Goal: Navigation & Orientation: Find specific page/section

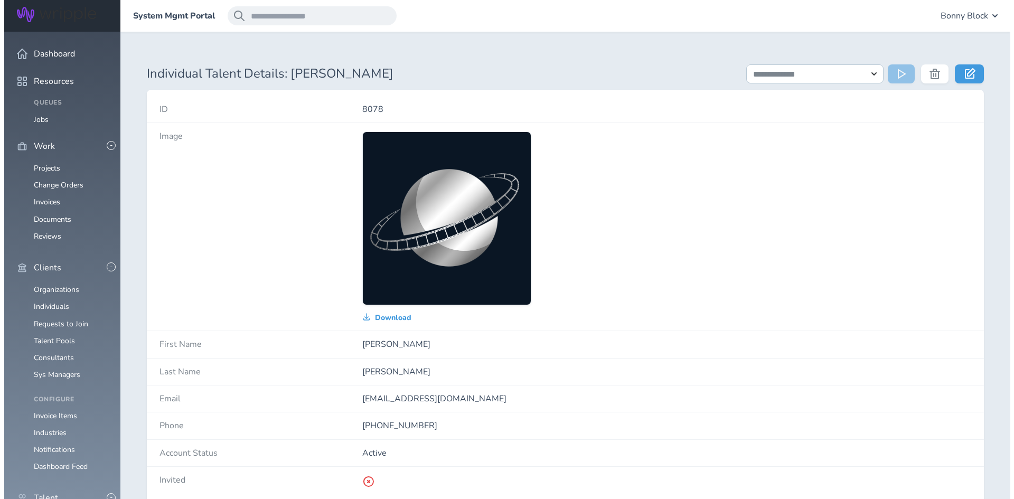
scroll to position [211, 0]
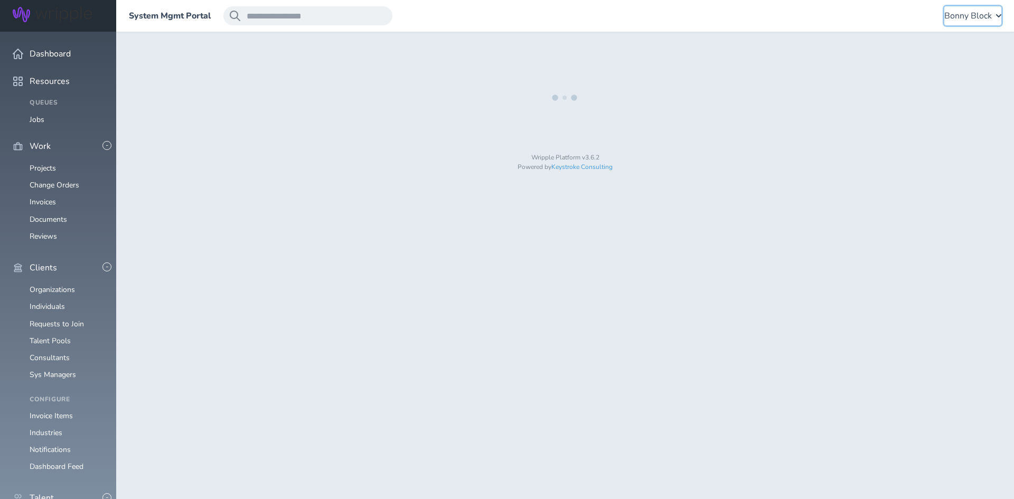
click at [968, 14] on span "Bonny Block" at bounding box center [968, 16] width 48 height 10
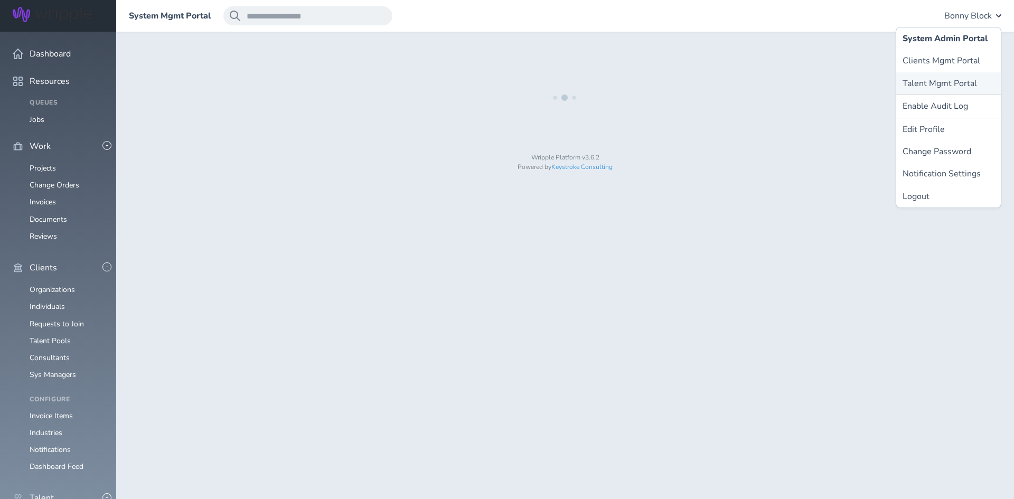
click at [944, 81] on link "Talent Mgmt Portal" at bounding box center [948, 83] width 105 height 22
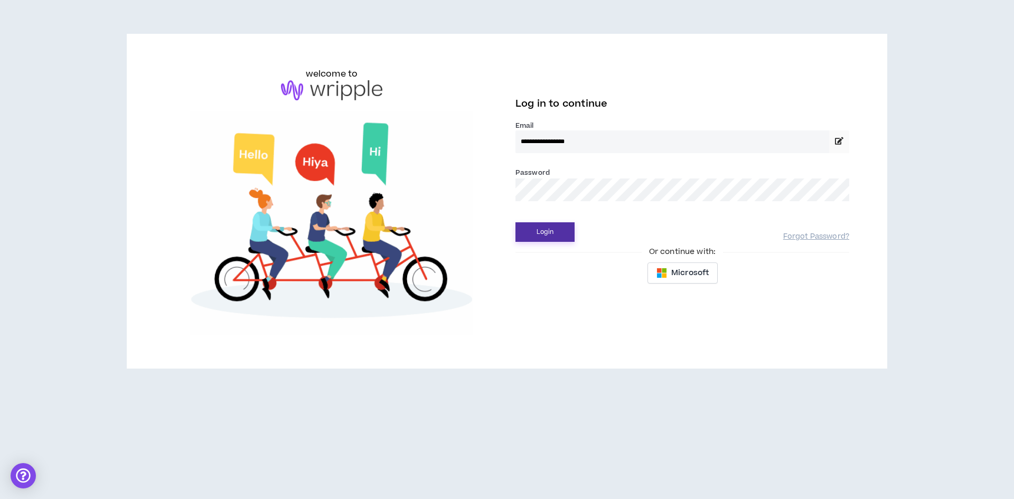
click at [546, 232] on button "Login" at bounding box center [544, 232] width 59 height 20
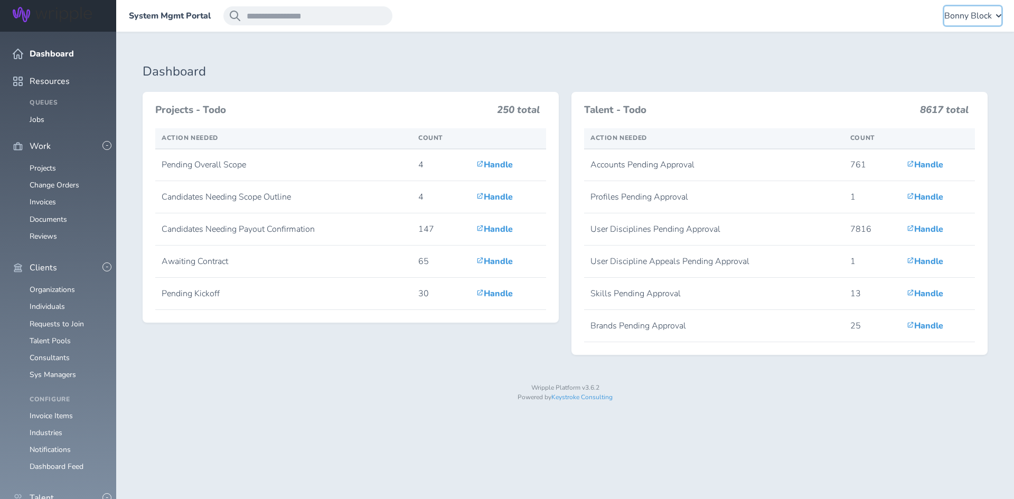
click at [963, 16] on span "Bonny Block" at bounding box center [968, 16] width 48 height 10
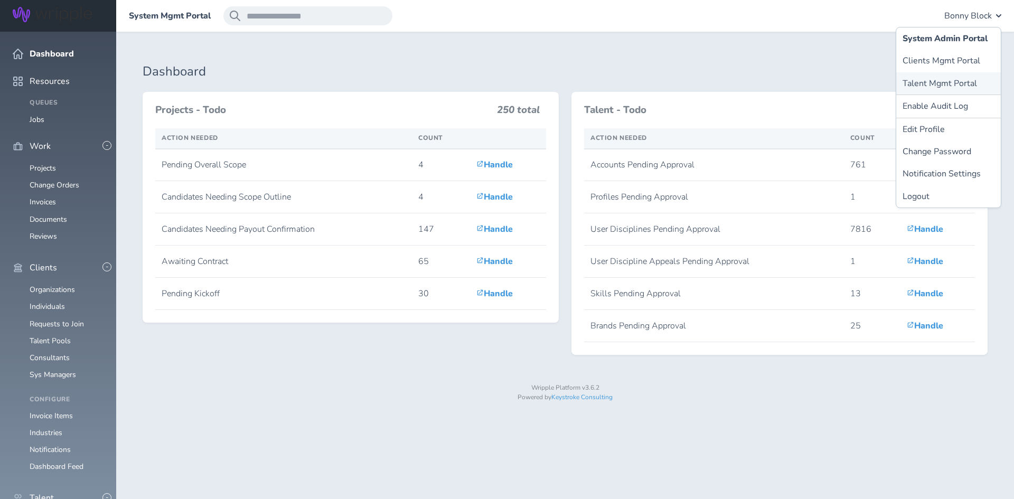
click at [934, 82] on link "Talent Mgmt Portal" at bounding box center [948, 83] width 105 height 22
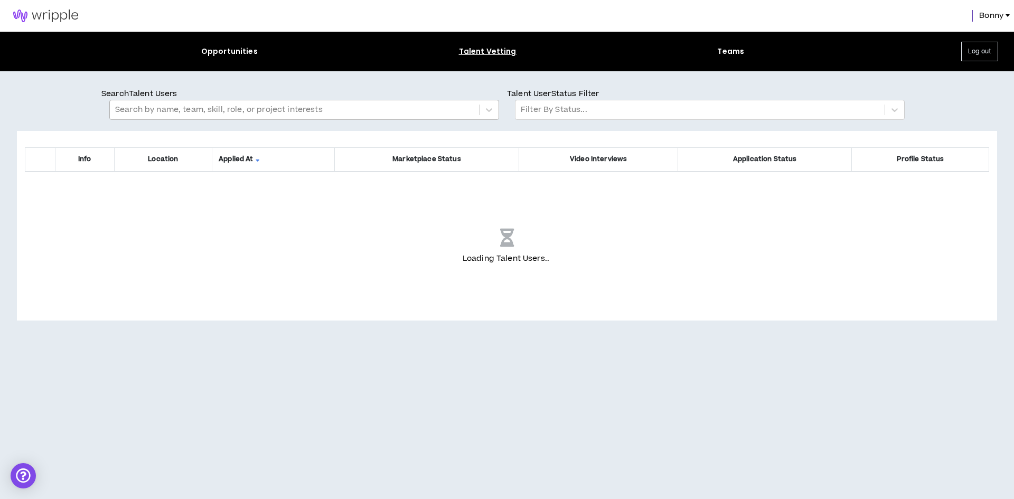
click at [163, 105] on div at bounding box center [294, 110] width 359 height 14
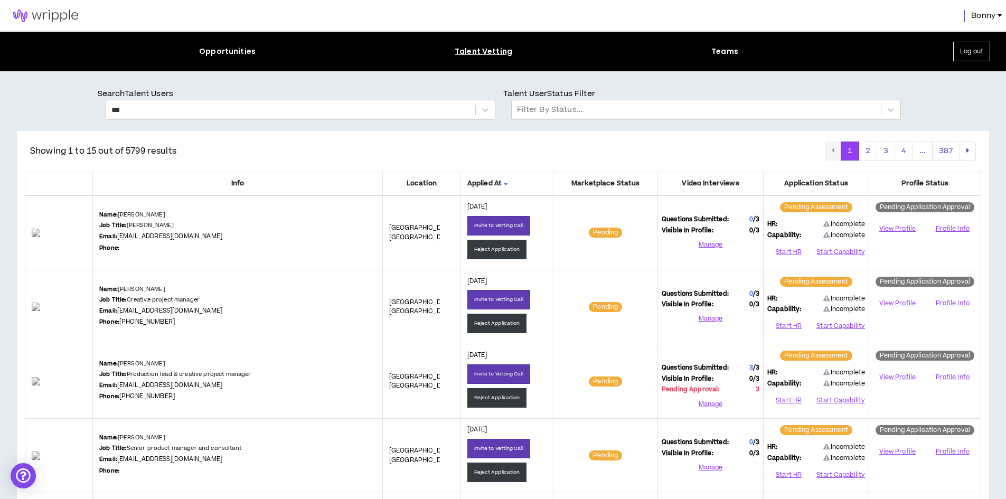
click at [979, 10] on div "Bonny" at bounding box center [503, 16] width 1006 height 32
click at [978, 13] on span "Bonny" at bounding box center [983, 16] width 24 height 12
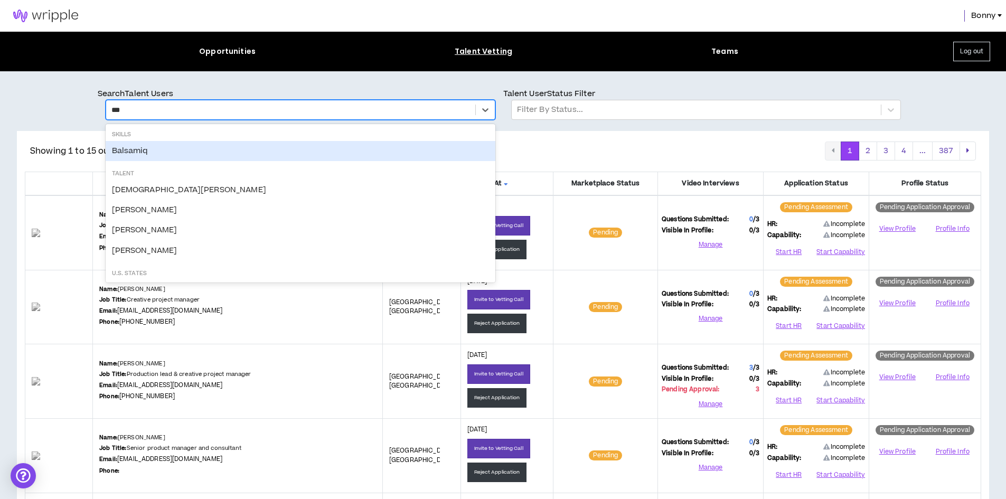
click at [139, 109] on div "***" at bounding box center [290, 110] width 359 height 14
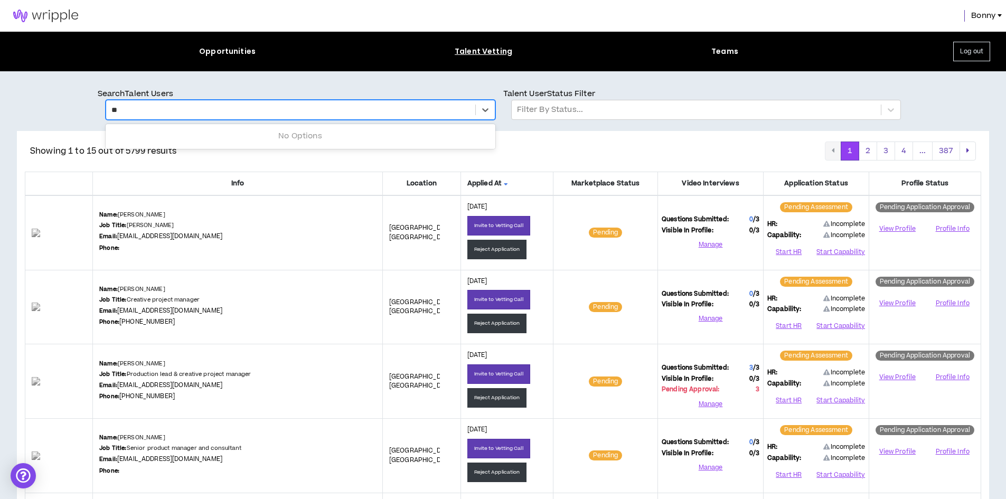
type input "*"
type input "******"
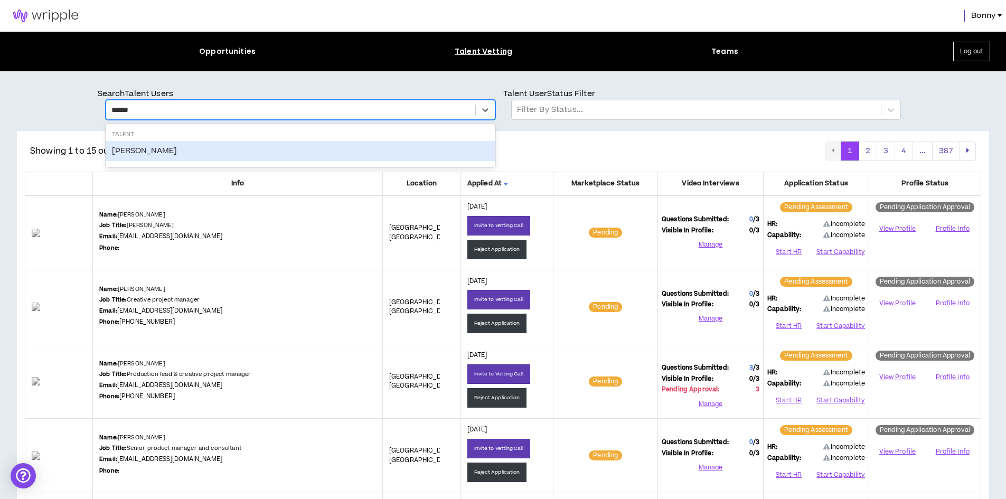
click at [147, 149] on div "Samuel Barney" at bounding box center [301, 151] width 390 height 20
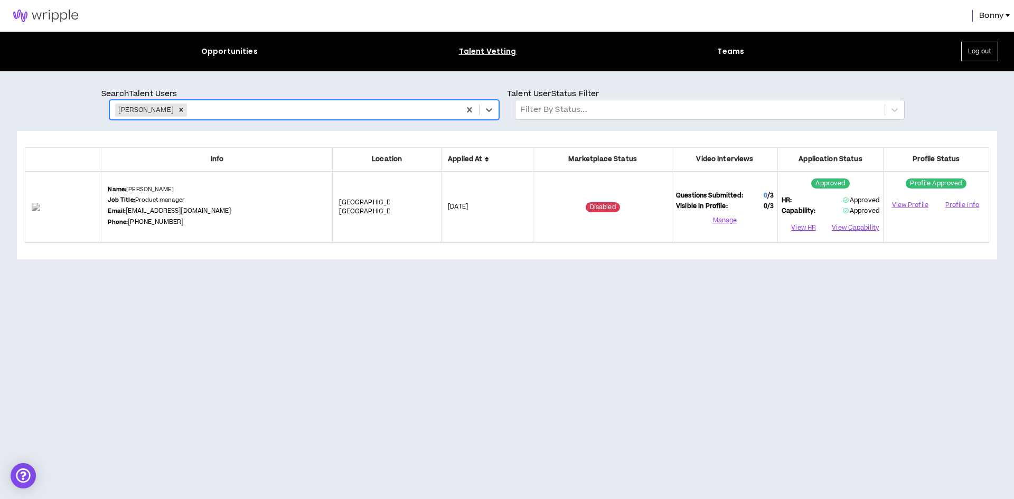
click at [981, 18] on span "Bonny" at bounding box center [991, 16] width 24 height 12
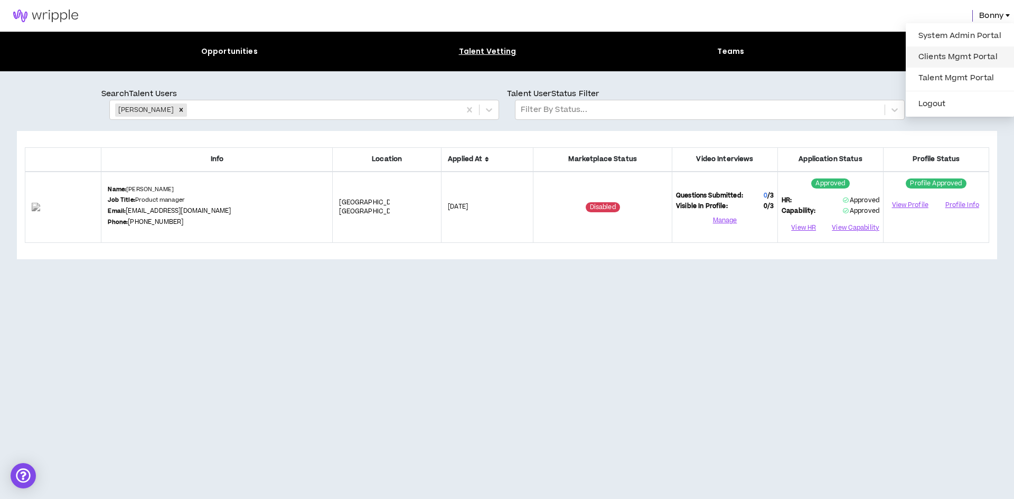
click at [949, 56] on link "Clients Mgmt Portal" at bounding box center [960, 57] width 96 height 16
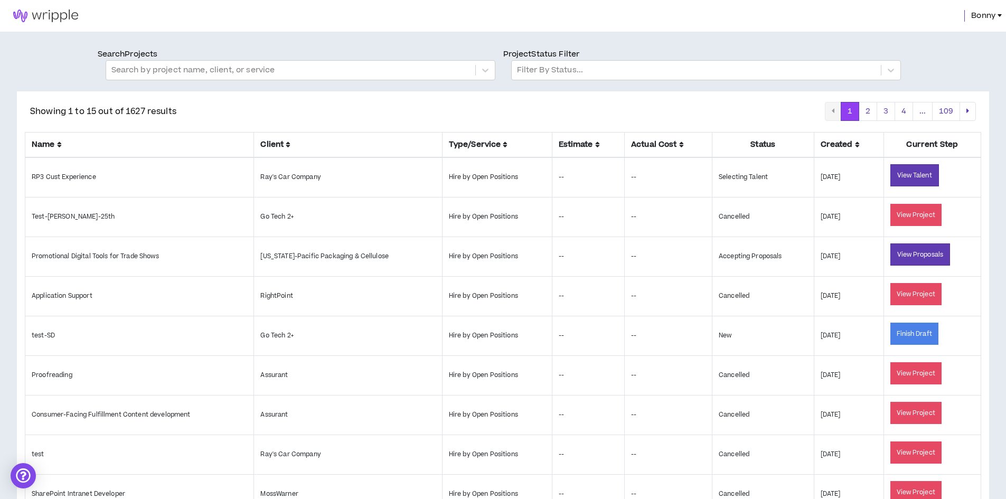
click at [974, 18] on span "Bonny" at bounding box center [983, 16] width 24 height 12
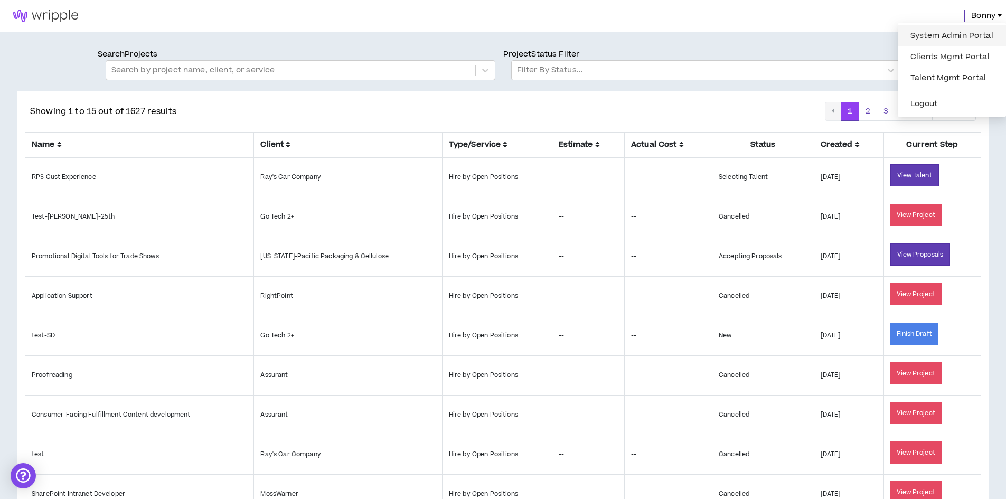
click at [945, 37] on link "System Admin Portal" at bounding box center [952, 36] width 96 height 16
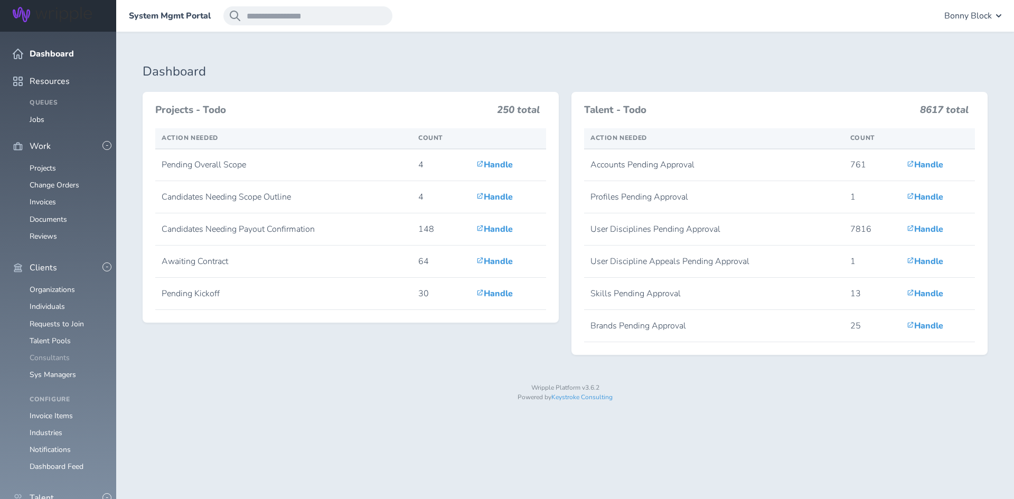
click at [52, 353] on link "Consultants" at bounding box center [50, 358] width 40 height 10
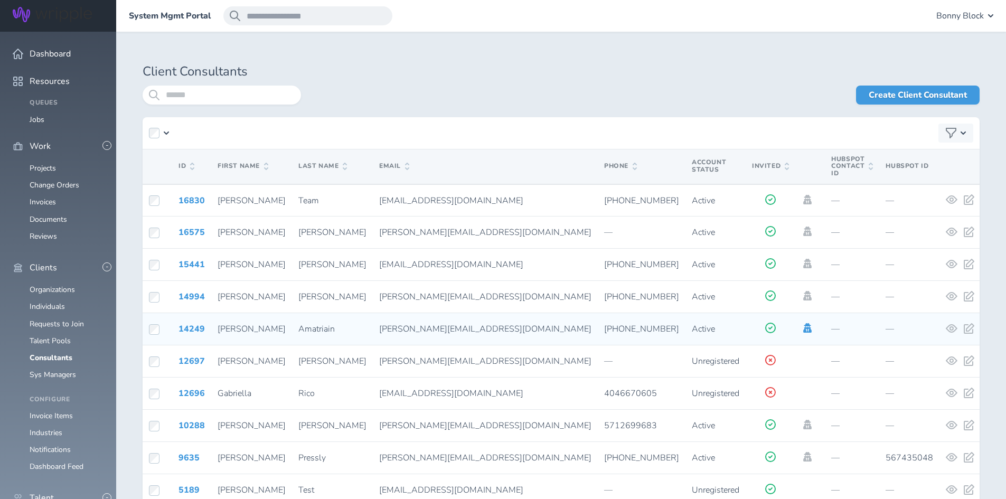
click at [802, 323] on icon at bounding box center [808, 328] width 12 height 10
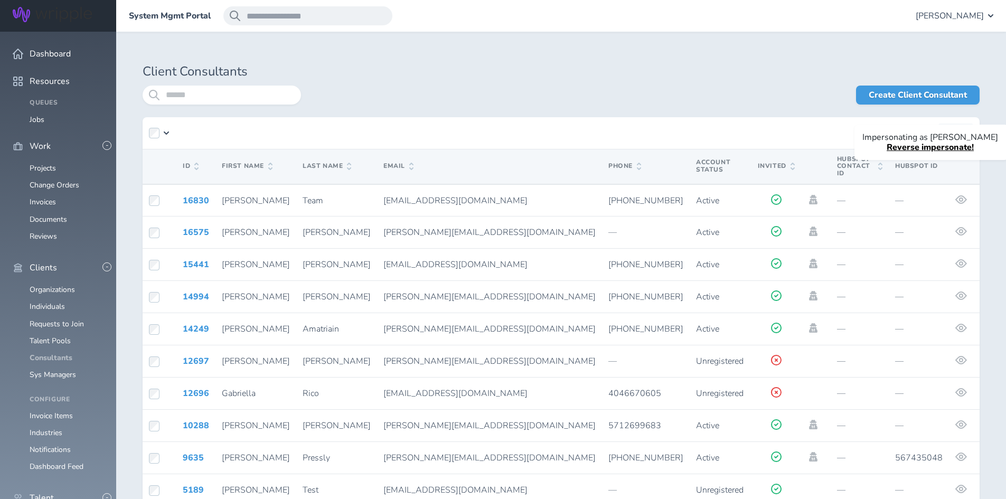
click at [59, 353] on link "Consultants" at bounding box center [51, 358] width 43 height 10
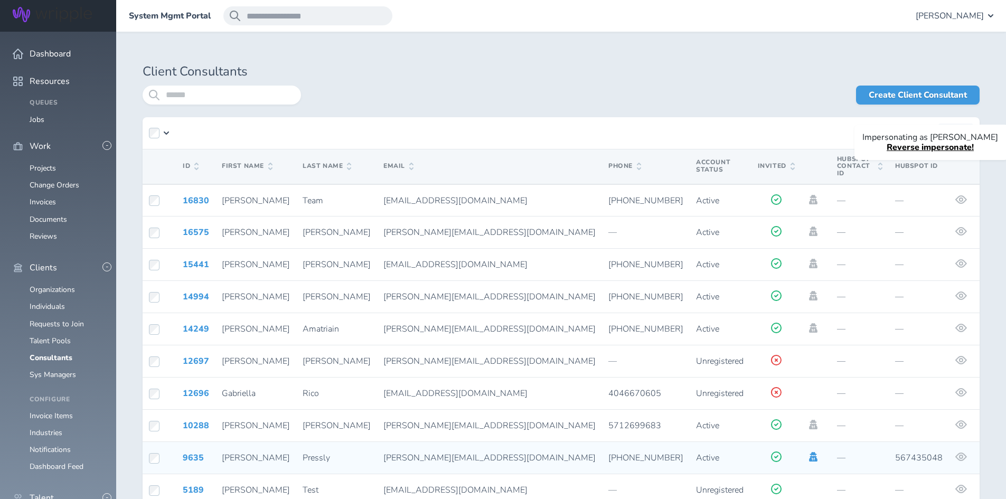
click at [809, 452] on icon at bounding box center [813, 457] width 8 height 10
